Goal: Find specific page/section: Find specific page/section

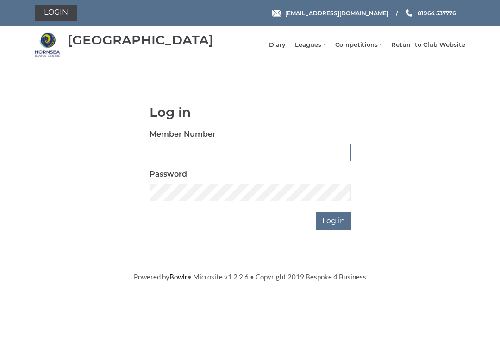
type input "0530"
click at [334, 227] on input "Log in" at bounding box center [333, 221] width 35 height 18
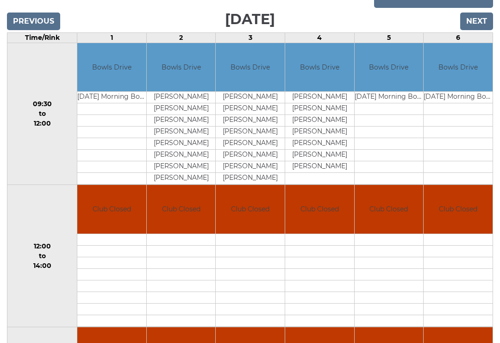
scroll to position [94, 0]
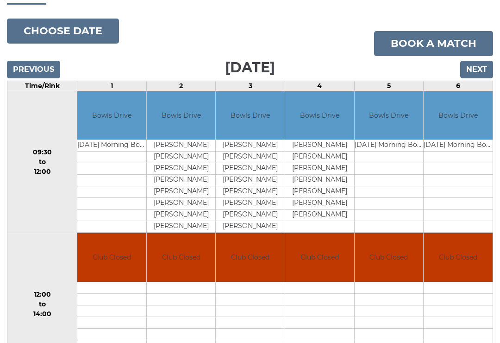
click at [481, 76] on input "Next" at bounding box center [476, 70] width 33 height 18
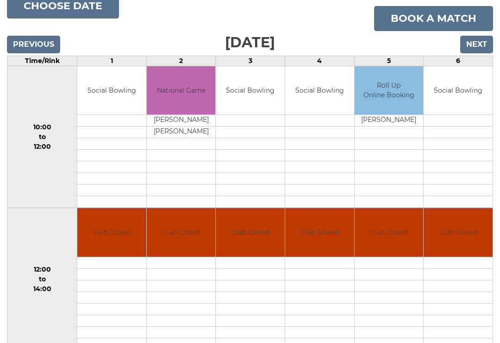
scroll to position [120, 0]
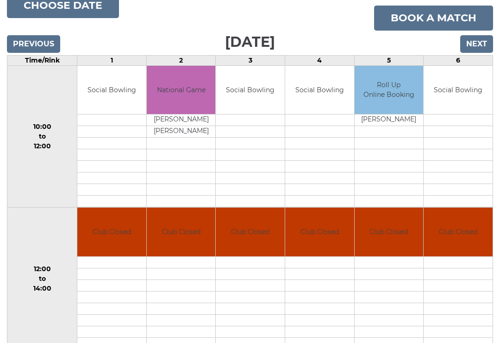
click at [482, 52] on input "Next" at bounding box center [476, 44] width 33 height 18
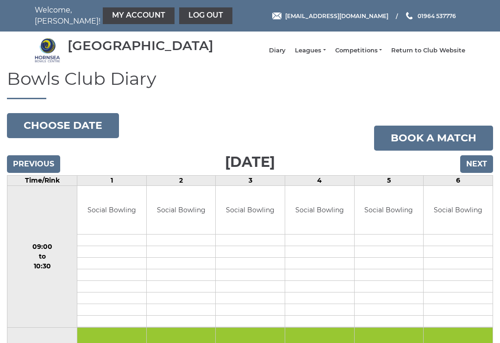
click at [318, 55] on link "Leagues" at bounding box center [310, 50] width 31 height 8
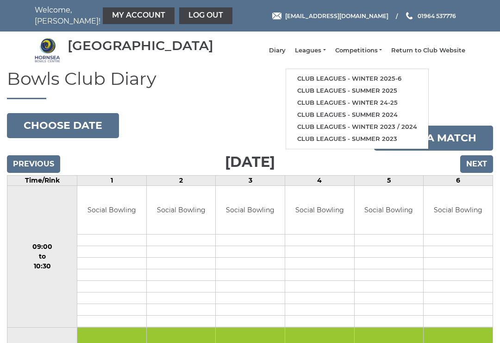
click at [401, 85] on link "Club leagues - Winter 2025-6" at bounding box center [357, 79] width 142 height 12
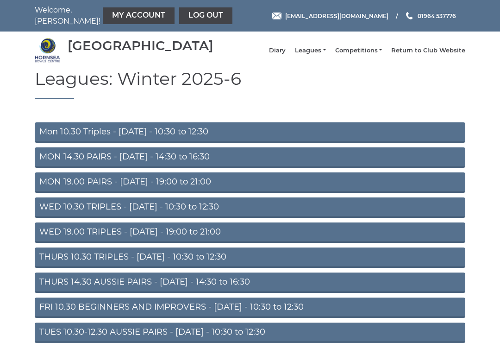
click at [221, 238] on link "WED 19.00 TRIPLES - [DATE] - 19:00 to 21:00" at bounding box center [250, 232] width 431 height 20
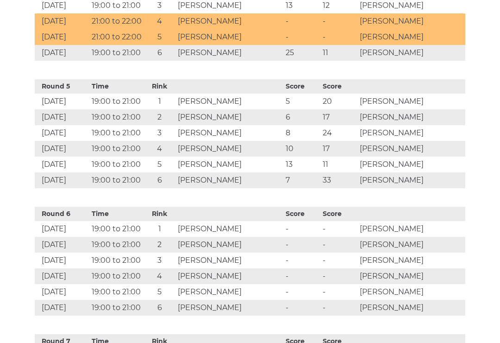
scroll to position [934, 0]
